Goal: Task Accomplishment & Management: Use online tool/utility

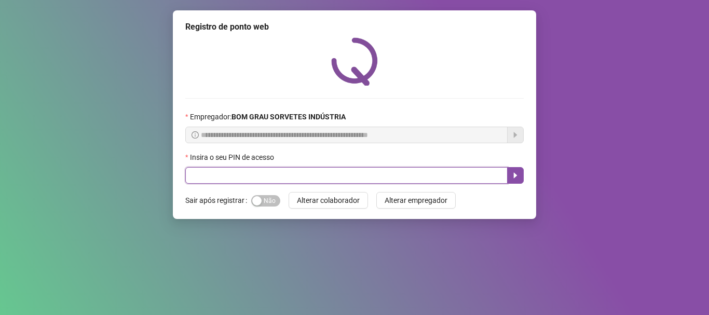
click at [265, 182] on input "text" at bounding box center [346, 175] width 322 height 17
type input "*****"
click at [521, 171] on button "button" at bounding box center [515, 175] width 17 height 17
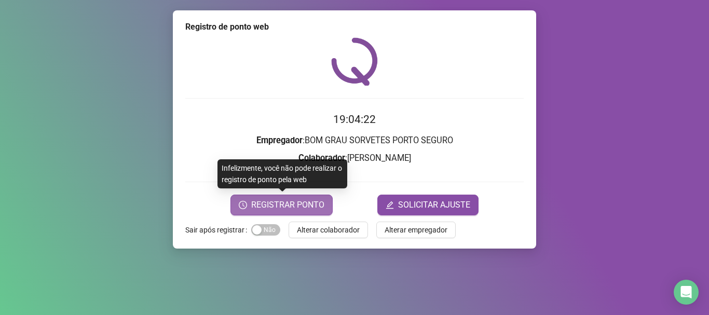
click at [321, 197] on button "REGISTRAR PONTO" at bounding box center [281, 205] width 102 height 21
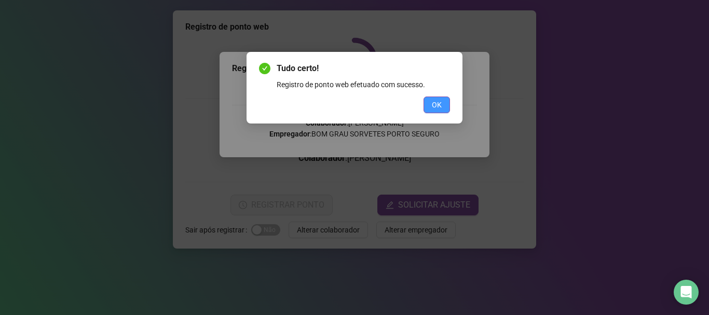
click at [441, 107] on span "OK" at bounding box center [437, 104] width 10 height 11
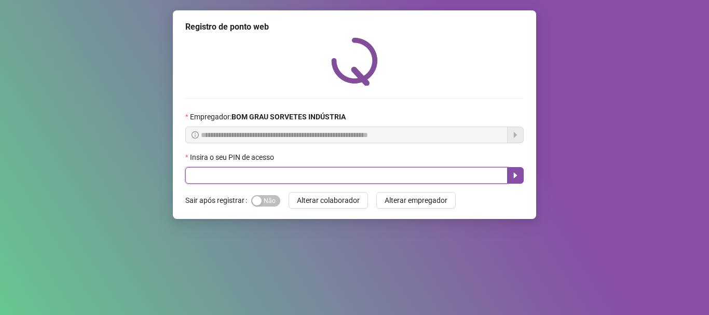
click at [268, 180] on input "text" at bounding box center [346, 175] width 322 height 17
type input "*****"
click at [517, 172] on icon "caret-right" at bounding box center [515, 175] width 8 height 8
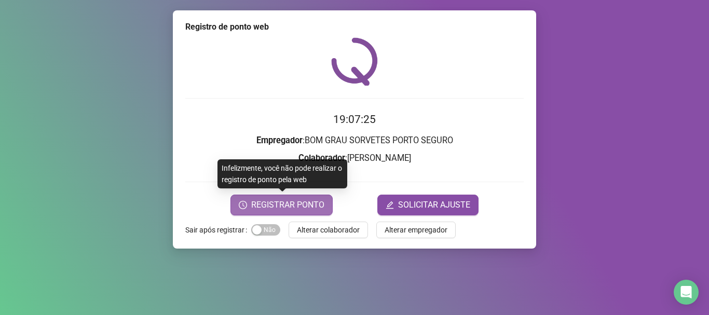
click at [319, 206] on span "REGISTRAR PONTO" at bounding box center [287, 205] width 73 height 12
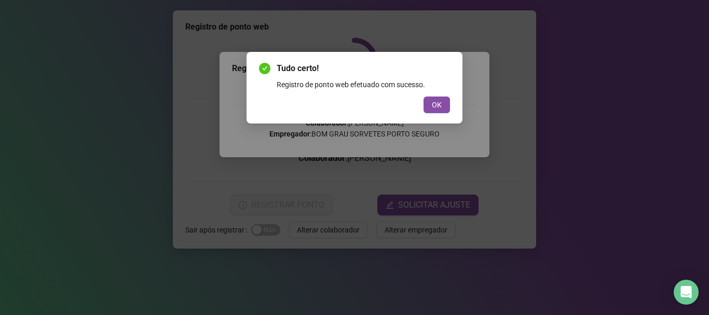
drag, startPoint x: 444, startPoint y: 100, endPoint x: 409, endPoint y: 118, distance: 39.5
click at [444, 101] on button "OK" at bounding box center [437, 105] width 26 height 17
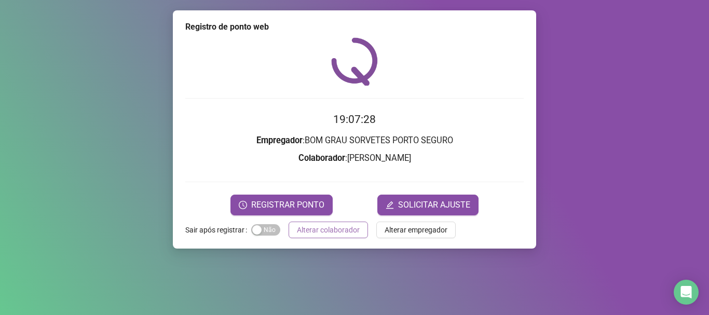
click at [345, 236] on button "Alterar colaborador" at bounding box center [328, 230] width 79 height 17
